Goal: Task Accomplishment & Management: Use online tool/utility

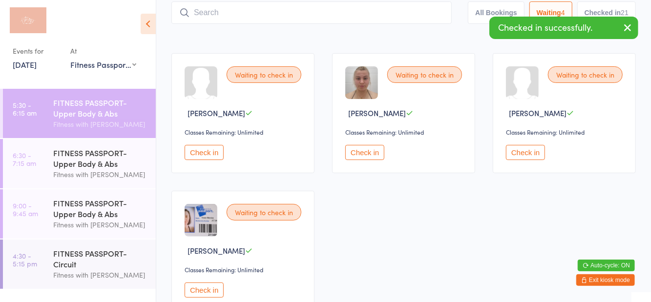
click at [208, 295] on button "Check in" at bounding box center [204, 290] width 39 height 15
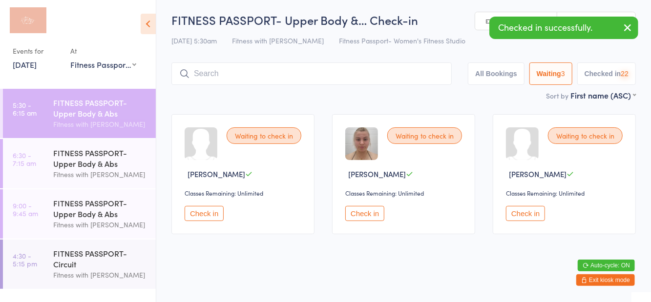
click at [101, 171] on div "Fitness with [PERSON_NAME]" at bounding box center [100, 174] width 94 height 11
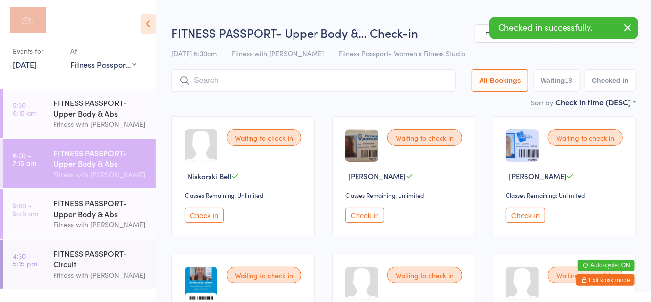
click at [561, 83] on button "Waiting 18" at bounding box center [556, 80] width 47 height 22
select select "0"
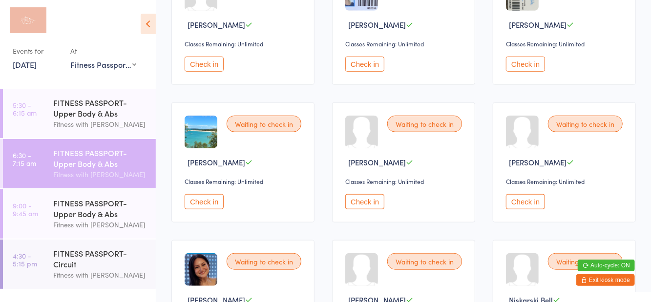
scroll to position [427, 0]
click at [364, 203] on button "Check in" at bounding box center [364, 201] width 39 height 15
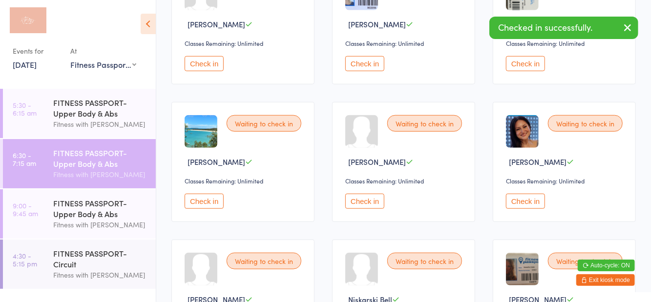
click at [210, 199] on button "Check in" at bounding box center [204, 201] width 39 height 15
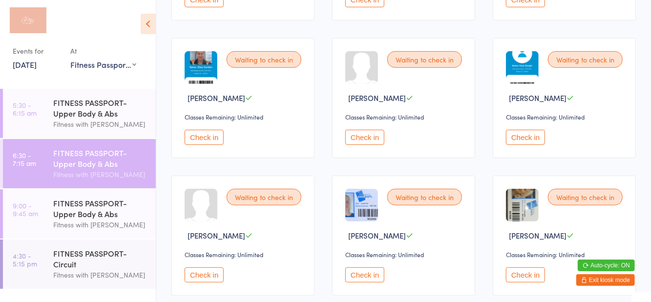
scroll to position [219, 0]
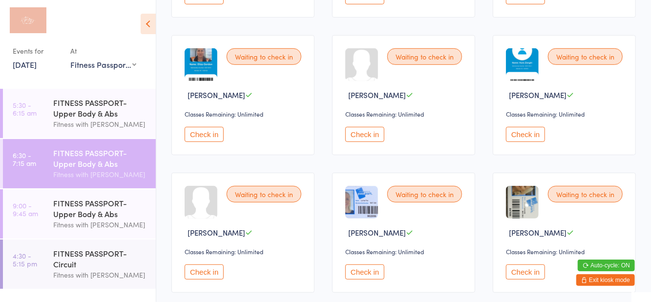
click at [368, 140] on button "Check in" at bounding box center [364, 134] width 39 height 15
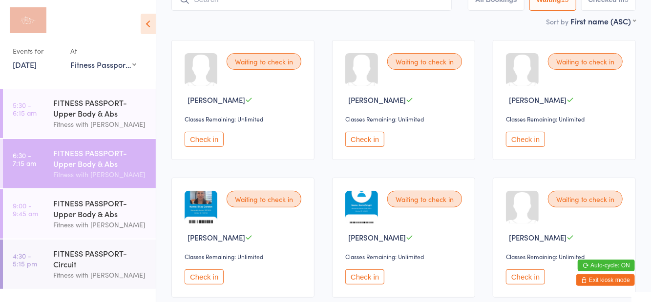
scroll to position [0, 0]
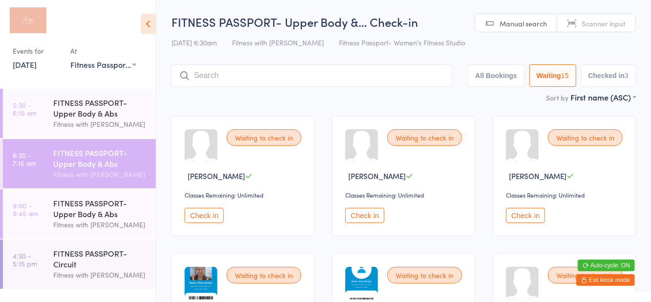
click at [346, 78] on input "search" at bounding box center [311, 75] width 280 height 22
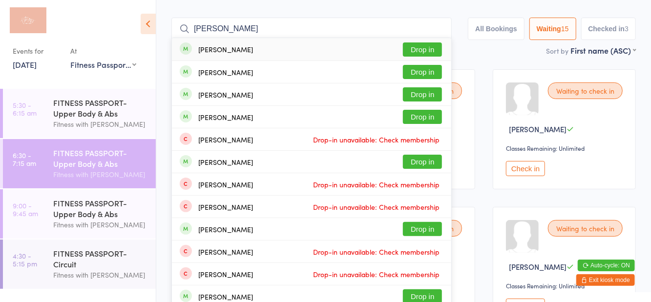
scroll to position [11, 0]
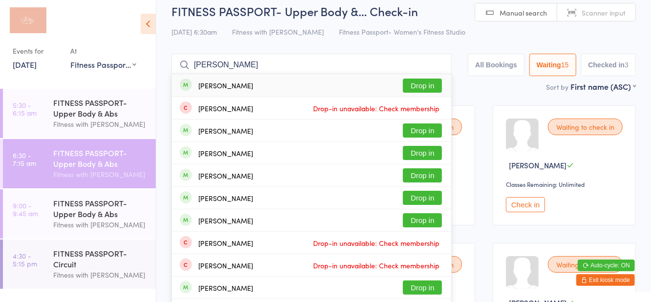
type input "Emily chitt"
click at [423, 89] on button "Drop in" at bounding box center [422, 86] width 39 height 14
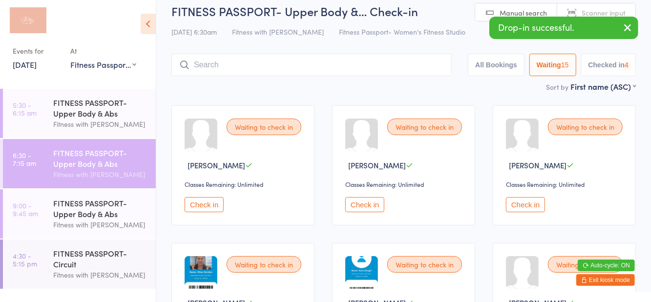
click at [445, 40] on div "12 Sep 6:30am Fitness with Zoe Fitness Passport- Women's Fitness Studio" at bounding box center [403, 32] width 464 height 16
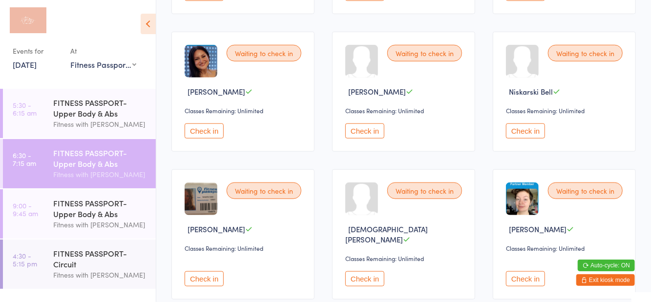
scroll to position [551, 0]
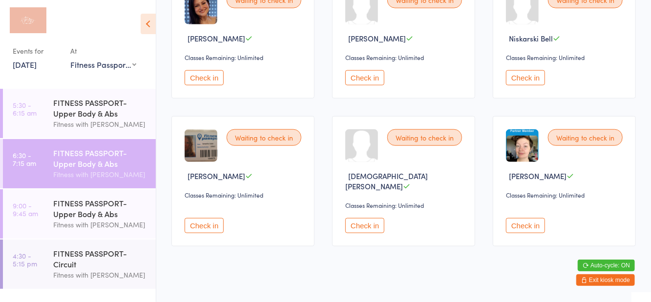
click at [230, 208] on div "Check in" at bounding box center [245, 220] width 120 height 25
click at [212, 218] on button "Check in" at bounding box center [204, 225] width 39 height 15
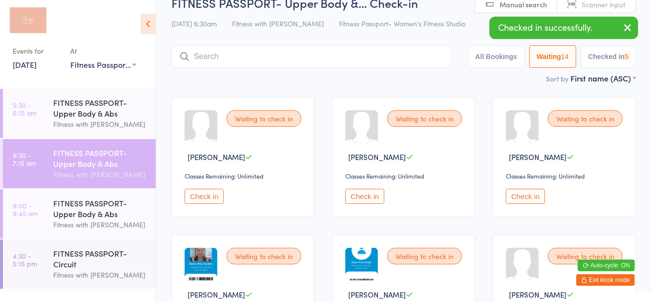
scroll to position [0, 0]
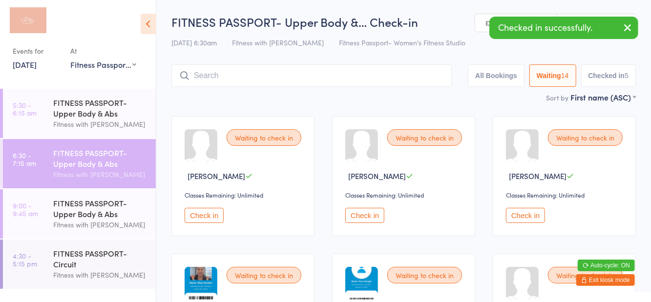
click at [361, 217] on button "Check in" at bounding box center [364, 215] width 39 height 15
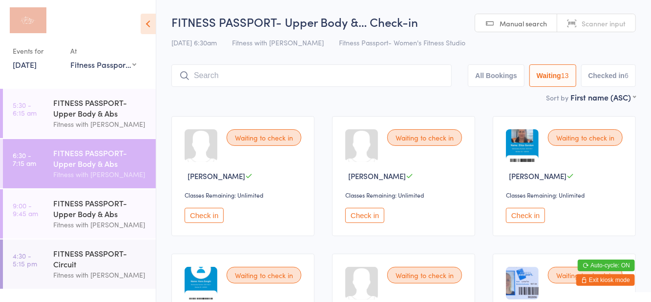
click at [534, 219] on button "Check in" at bounding box center [525, 215] width 39 height 15
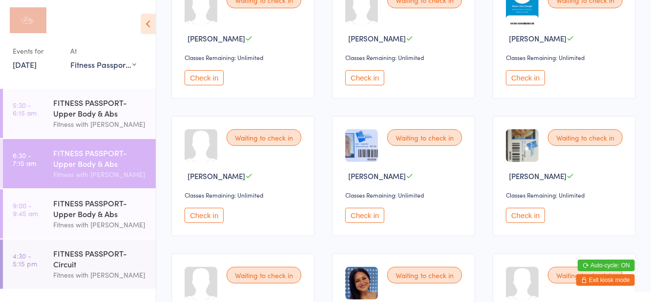
scroll to position [138, 0]
click at [208, 216] on button "Check in" at bounding box center [204, 215] width 39 height 15
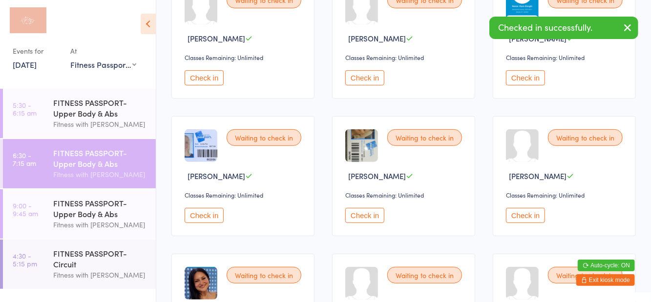
click at [210, 70] on button "Check in" at bounding box center [204, 77] width 39 height 15
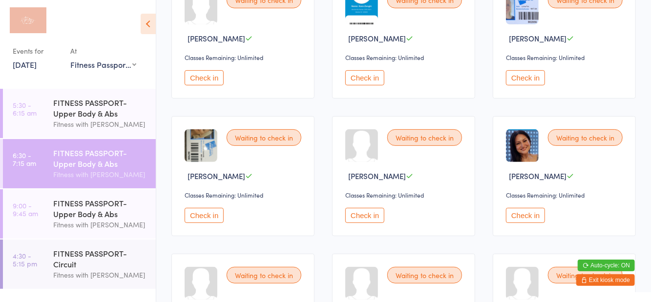
scroll to position [0, 0]
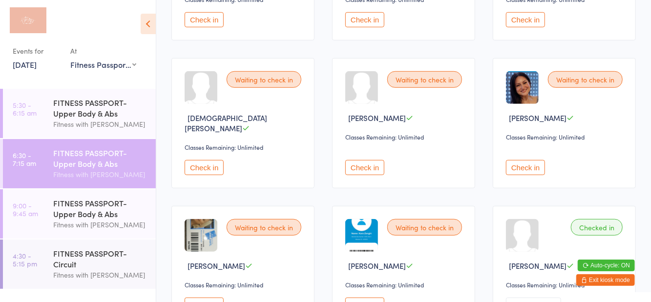
scroll to position [332, 0]
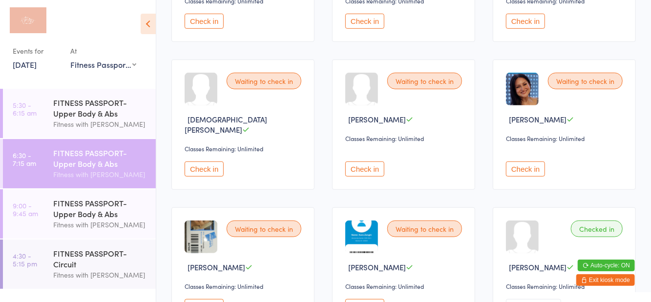
click at [372, 163] on button "Check in" at bounding box center [364, 169] width 39 height 15
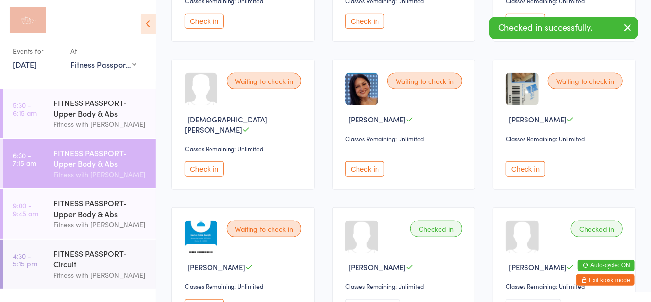
click at [521, 162] on button "Check in" at bounding box center [525, 169] width 39 height 15
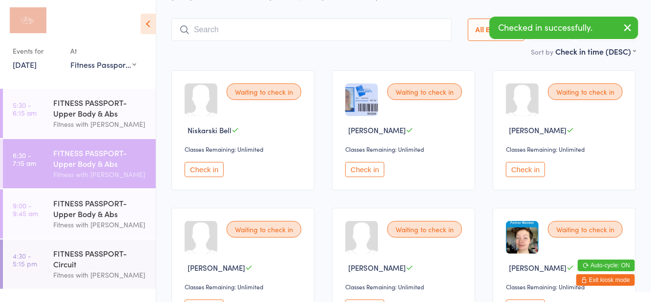
scroll to position [43, 0]
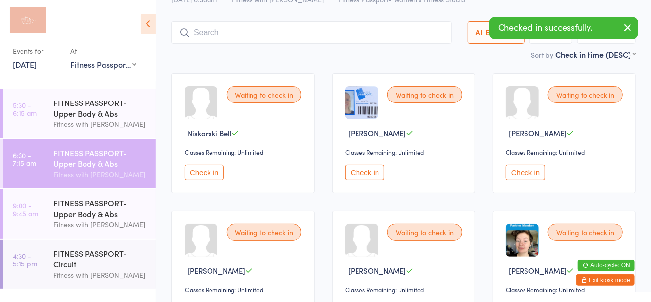
click at [357, 179] on button "Check in" at bounding box center [364, 172] width 39 height 15
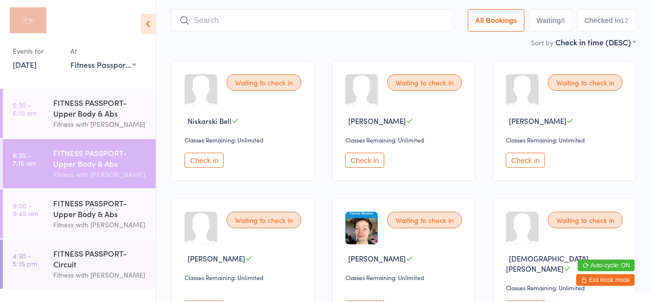
scroll to position [49, 0]
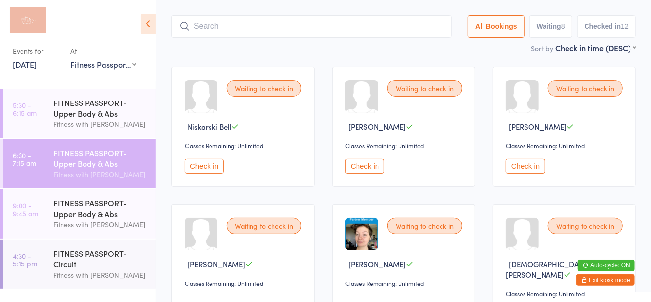
click at [529, 170] on button "Check in" at bounding box center [525, 166] width 39 height 15
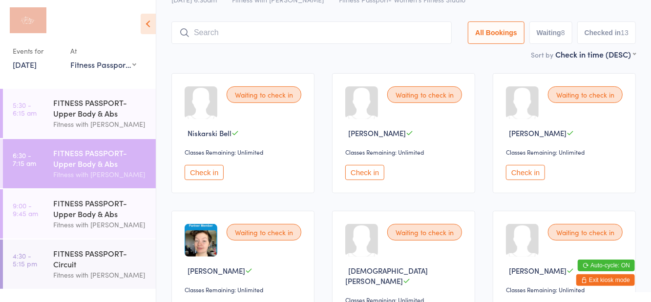
scroll to position [0, 0]
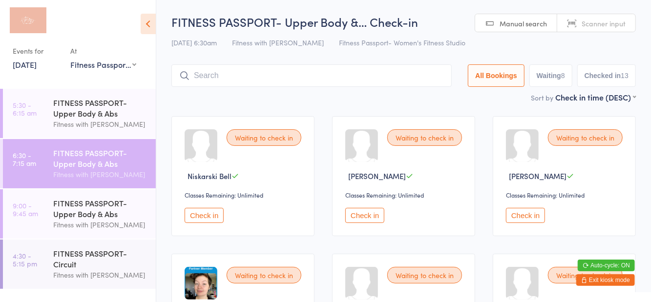
click at [312, 77] on input "search" at bounding box center [311, 75] width 280 height 22
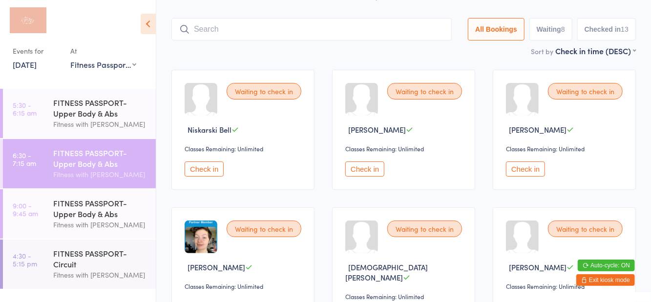
scroll to position [65, 0]
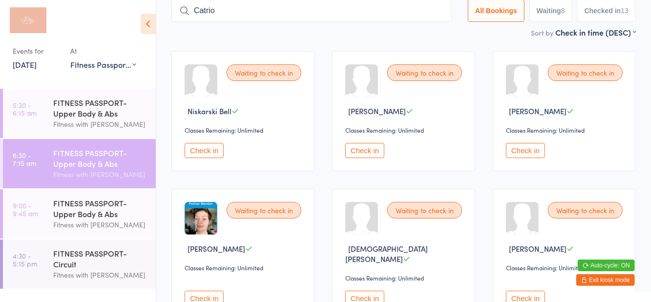
type input "Catrio"
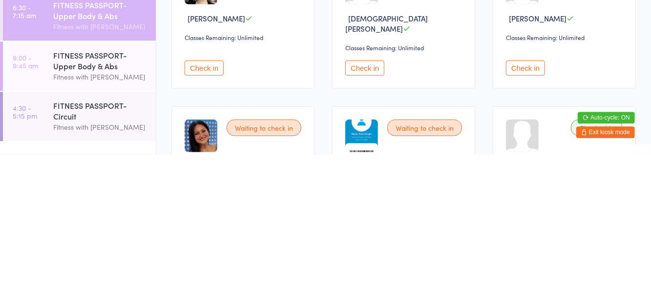
scroll to position [149, 0]
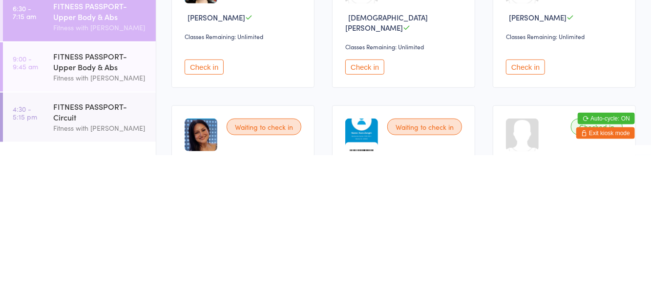
click at [523, 207] on button "Check in" at bounding box center [525, 214] width 39 height 15
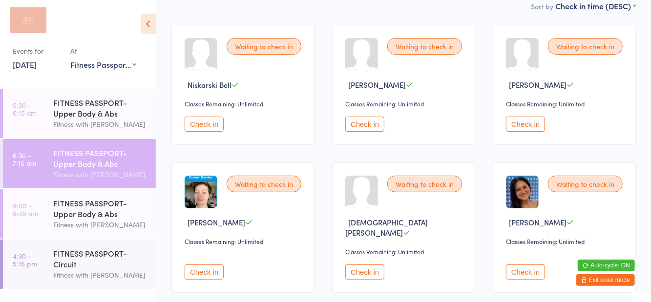
scroll to position [0, 0]
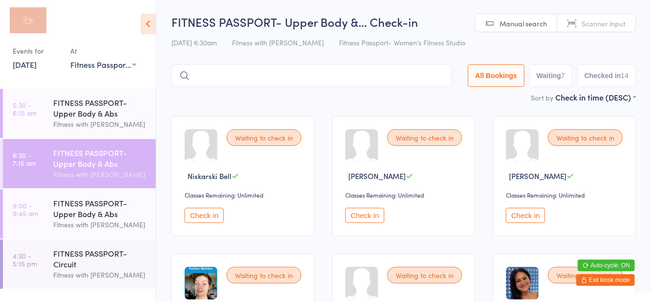
click at [538, 80] on button "Waiting 7" at bounding box center [550, 75] width 43 height 22
select select "0"
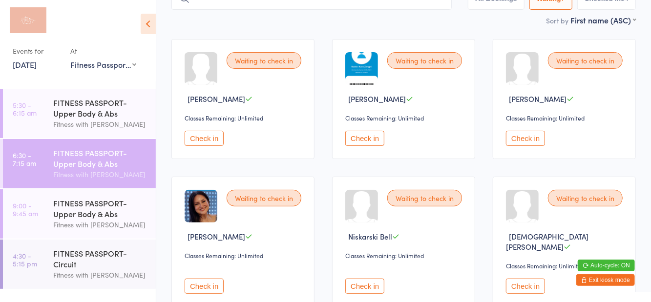
scroll to position [87, 0]
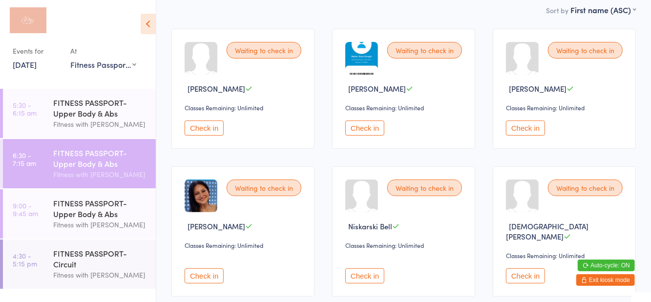
click at [527, 135] on button "Check in" at bounding box center [525, 128] width 39 height 15
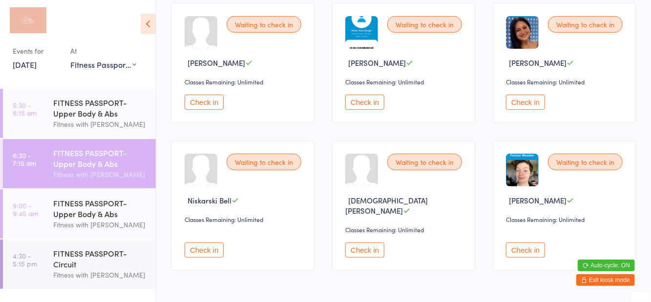
scroll to position [139, 0]
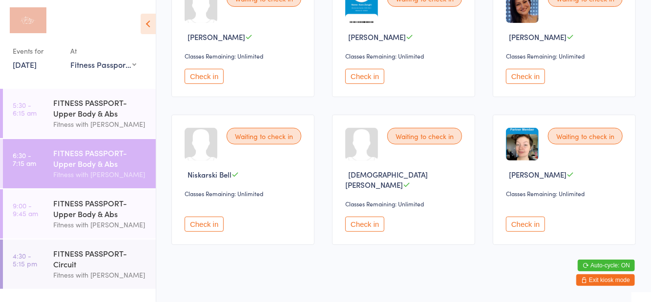
click at [366, 217] on button "Check in" at bounding box center [364, 224] width 39 height 15
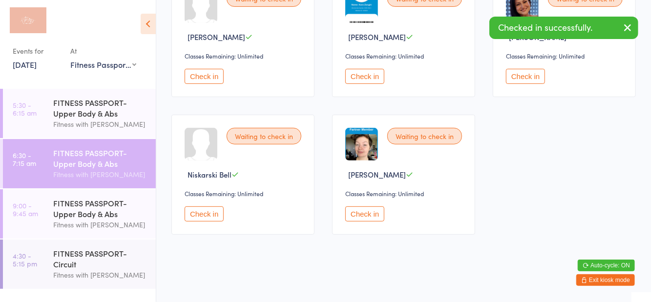
click at [359, 76] on button "Check in" at bounding box center [364, 76] width 39 height 15
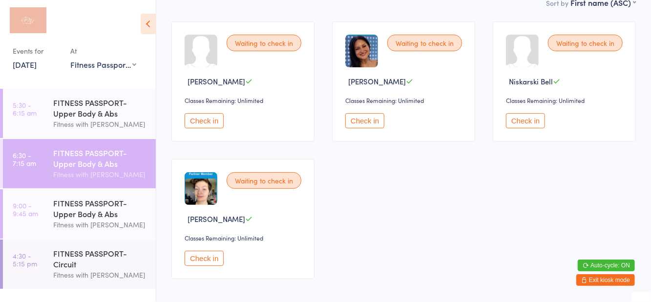
scroll to position [0, 0]
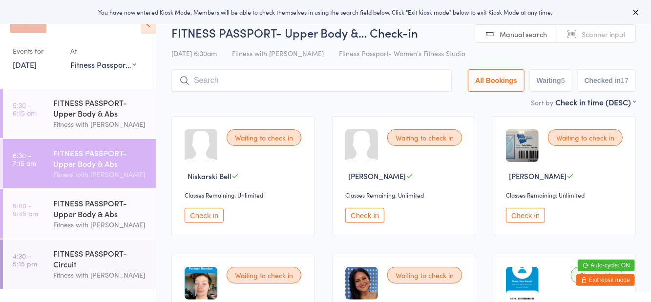
click at [531, 216] on button "Check in" at bounding box center [525, 215] width 39 height 15
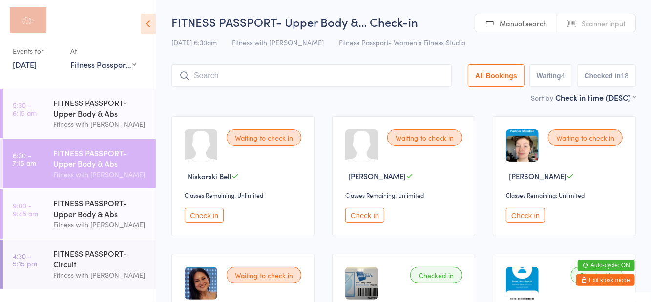
click at [227, 78] on input "search" at bounding box center [311, 75] width 280 height 22
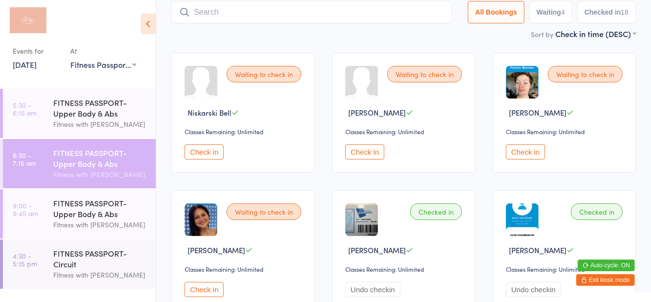
scroll to position [65, 0]
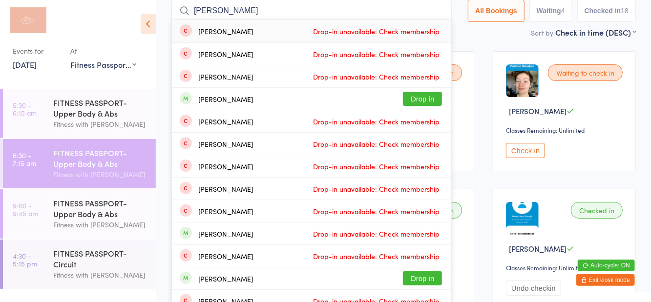
type input "[PERSON_NAME]"
click at [427, 100] on button "Drop in" at bounding box center [422, 99] width 39 height 14
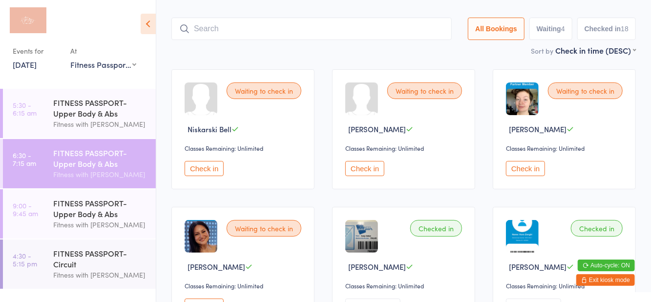
scroll to position [11, 0]
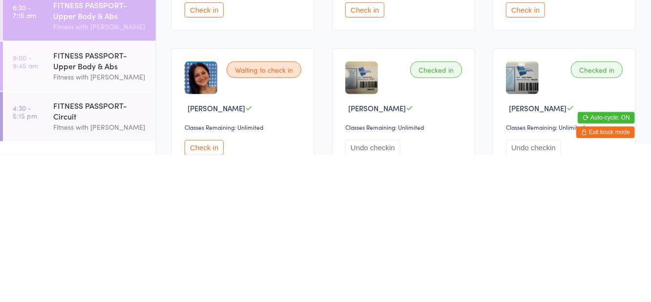
scroll to position [58, 0]
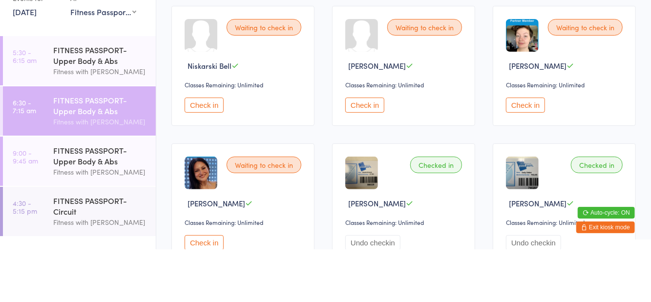
click at [367, 161] on button "Check in" at bounding box center [364, 157] width 39 height 15
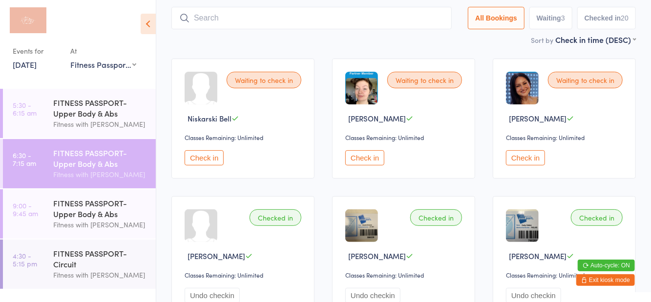
click at [531, 163] on button "Check in" at bounding box center [525, 157] width 39 height 15
